Goal: Task Accomplishment & Management: Complete application form

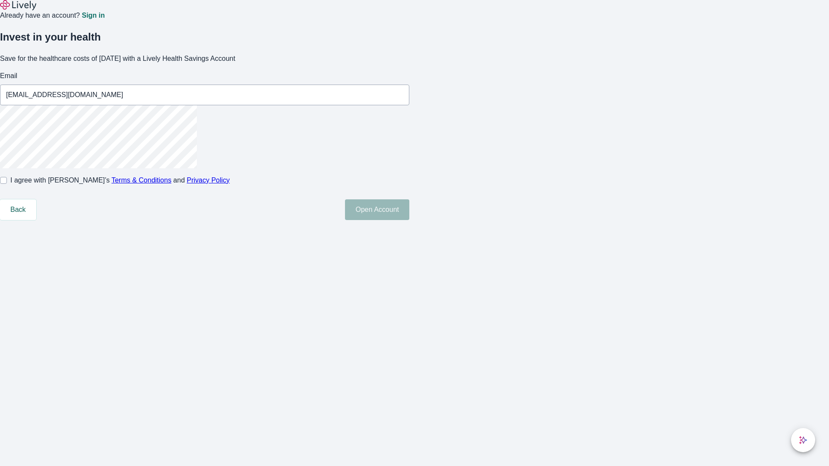
click at [7, 184] on input "I agree with Lively’s Terms & Conditions and Privacy Policy" at bounding box center [3, 180] width 7 height 7
checkbox input "true"
click at [409, 220] on button "Open Account" at bounding box center [377, 209] width 64 height 21
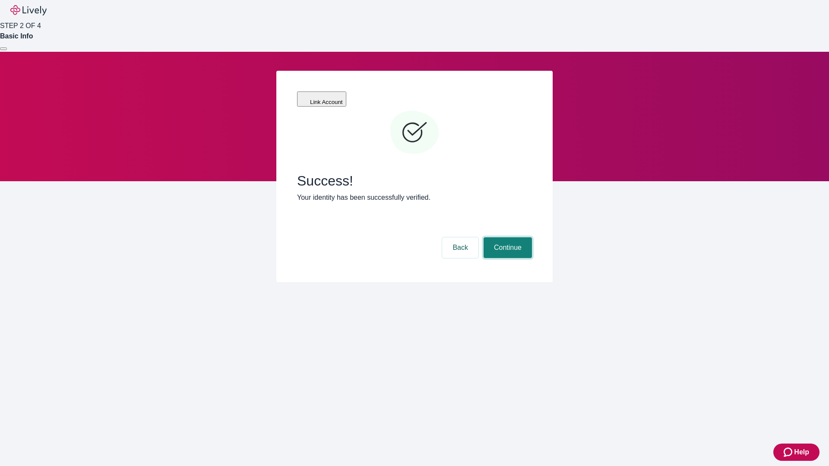
click at [506, 237] on button "Continue" at bounding box center [507, 247] width 48 height 21
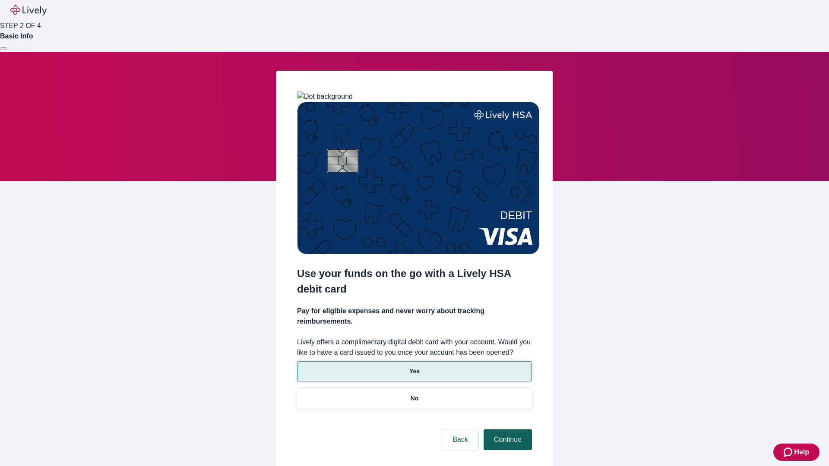
click at [414, 367] on p "Yes" at bounding box center [414, 371] width 10 height 9
click at [506, 430] on button "Continue" at bounding box center [507, 440] width 48 height 21
